Goal: Task Accomplishment & Management: Manage account settings

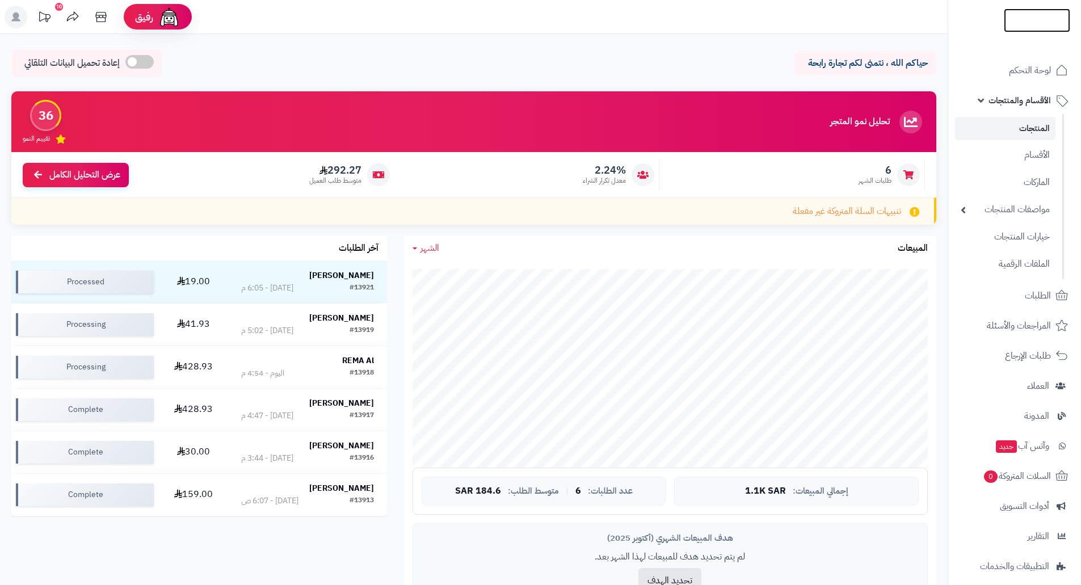
click at [1039, 20] on img at bounding box center [1037, 32] width 66 height 24
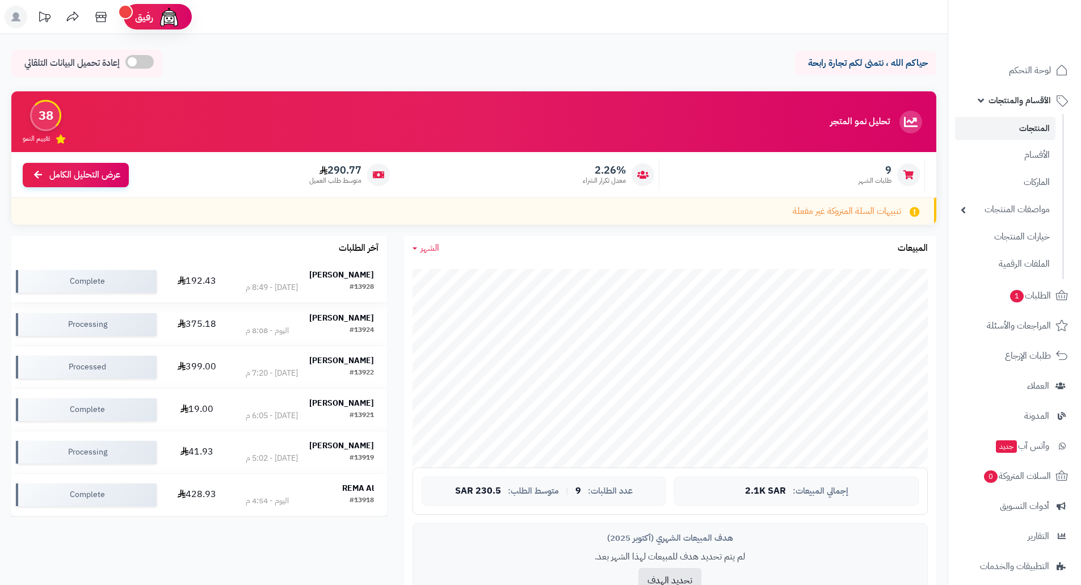
click at [214, 280] on td "192.43" at bounding box center [196, 281] width 71 height 42
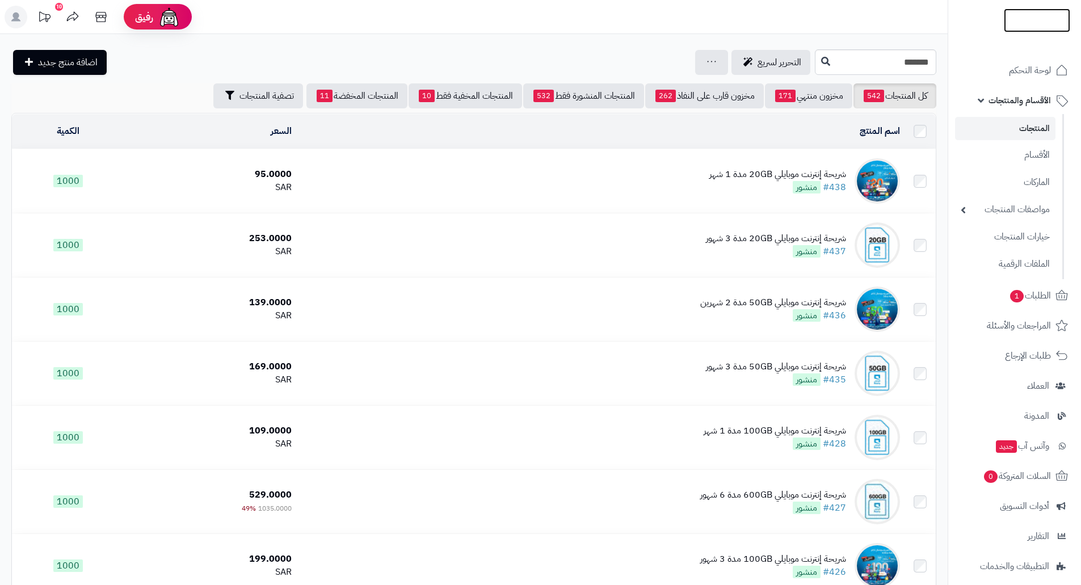
click at [1029, 31] on img at bounding box center [1037, 43] width 66 height 24
